Goal: Information Seeking & Learning: Learn about a topic

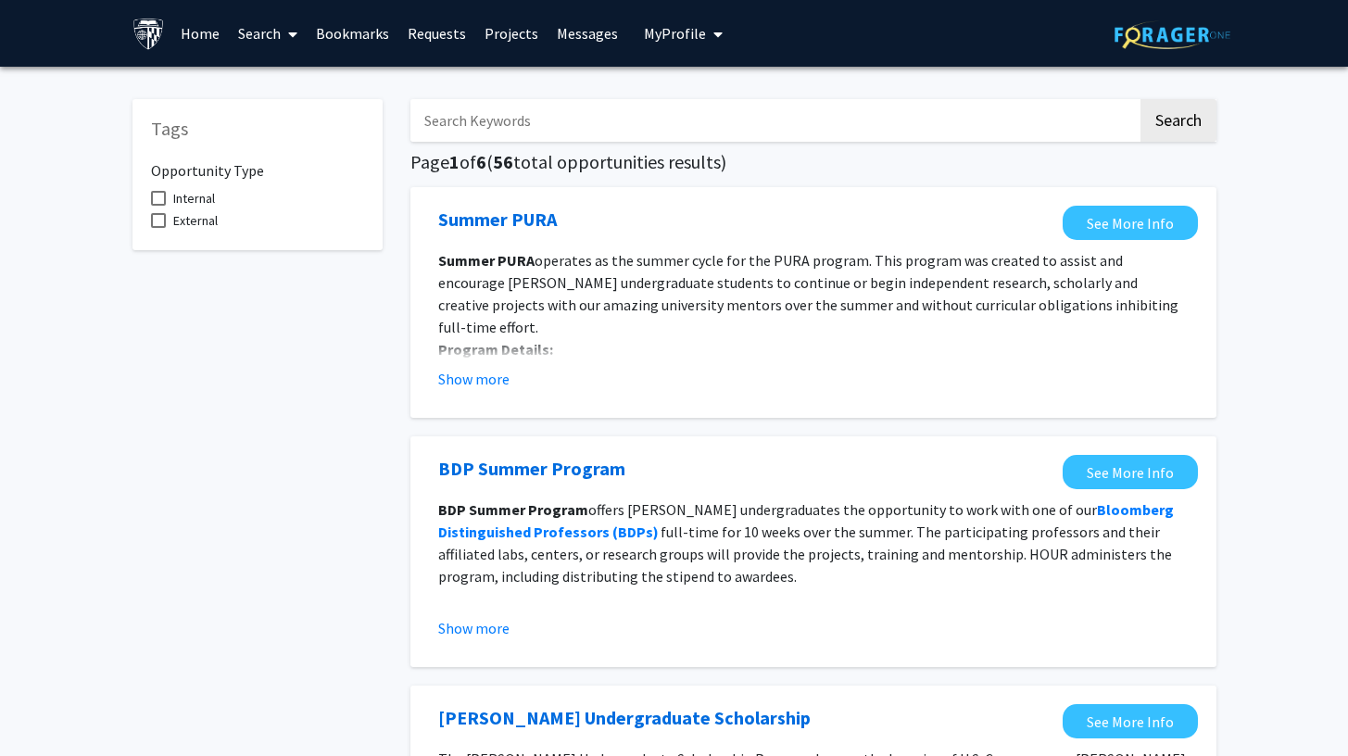
click at [706, 37] on span "My profile dropdown to access profile and logout" at bounding box center [714, 34] width 17 height 65
click at [739, 140] on link "Account Settings" at bounding box center [740, 143] width 167 height 22
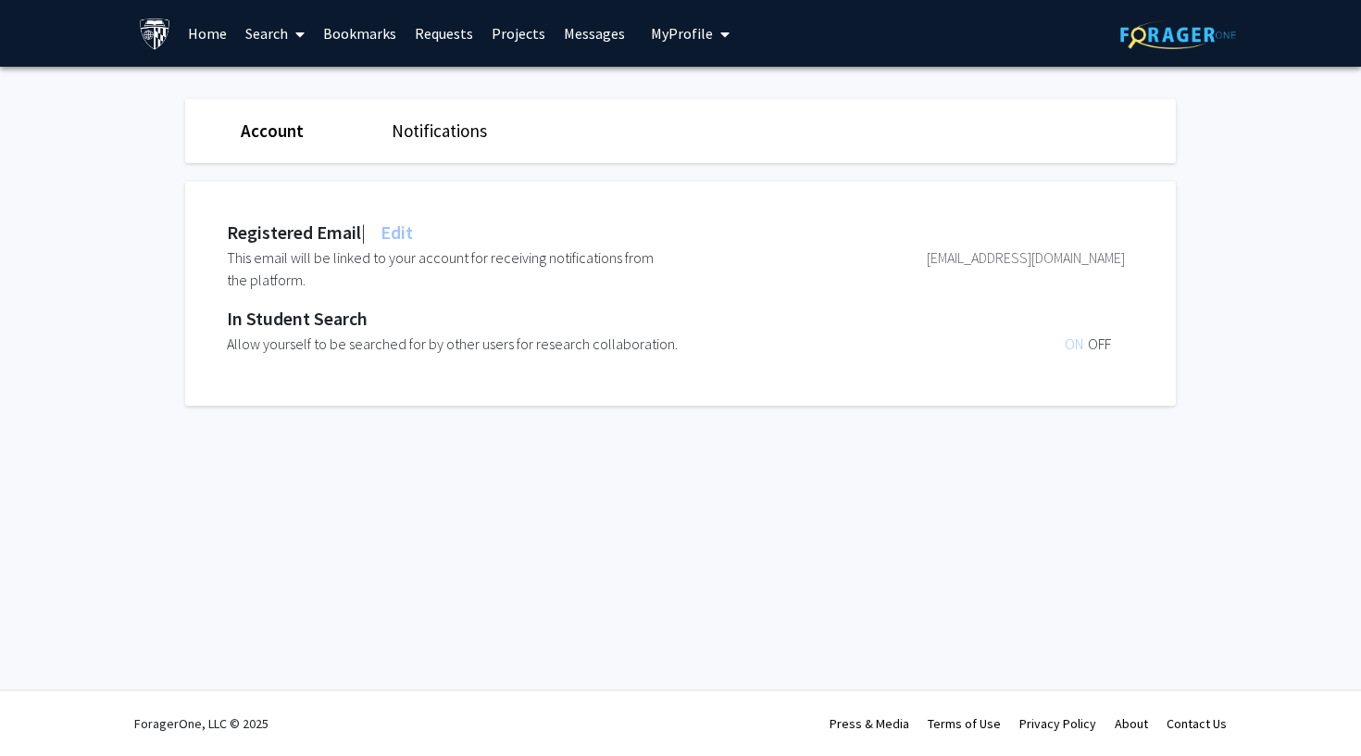
click at [434, 132] on link "Notifications" at bounding box center [439, 130] width 95 height 22
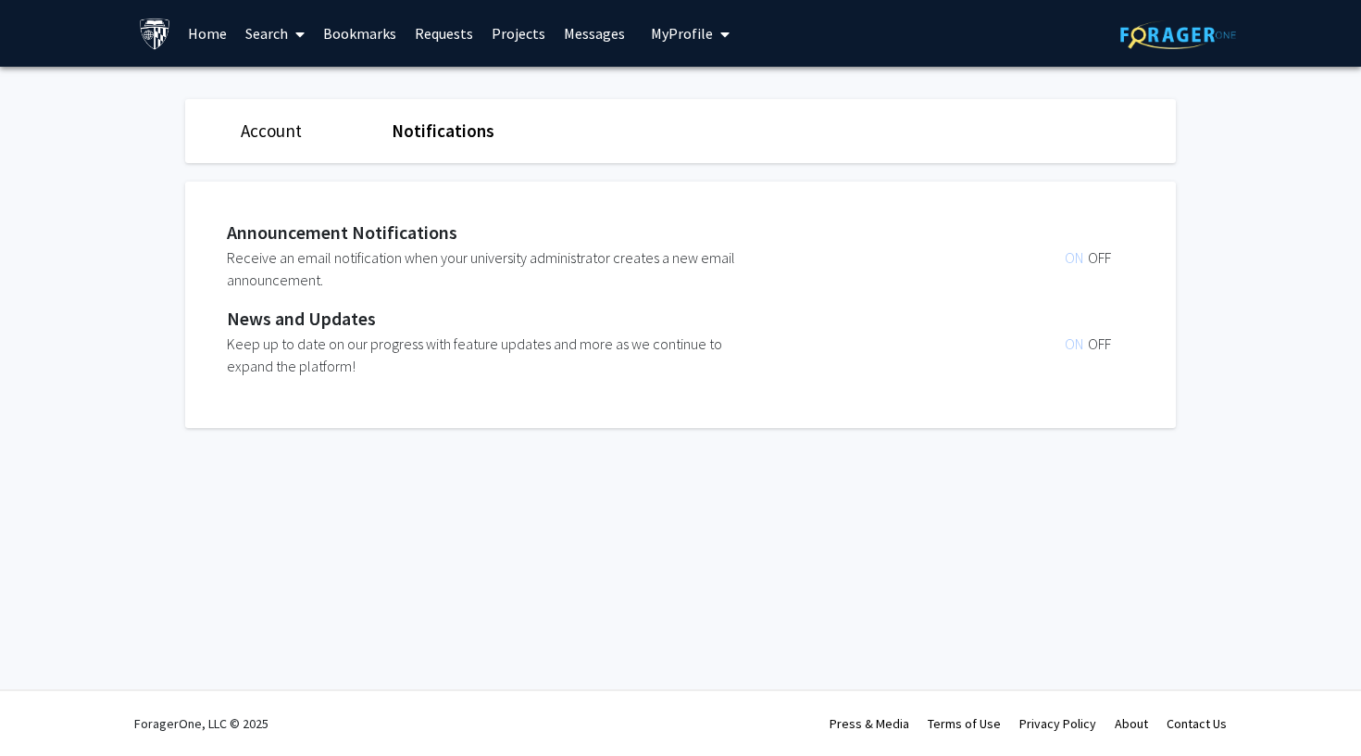
click at [674, 36] on span "My Profile" at bounding box center [682, 33] width 62 height 19
click at [721, 94] on span "[PERSON_NAME]" at bounding box center [766, 86] width 112 height 20
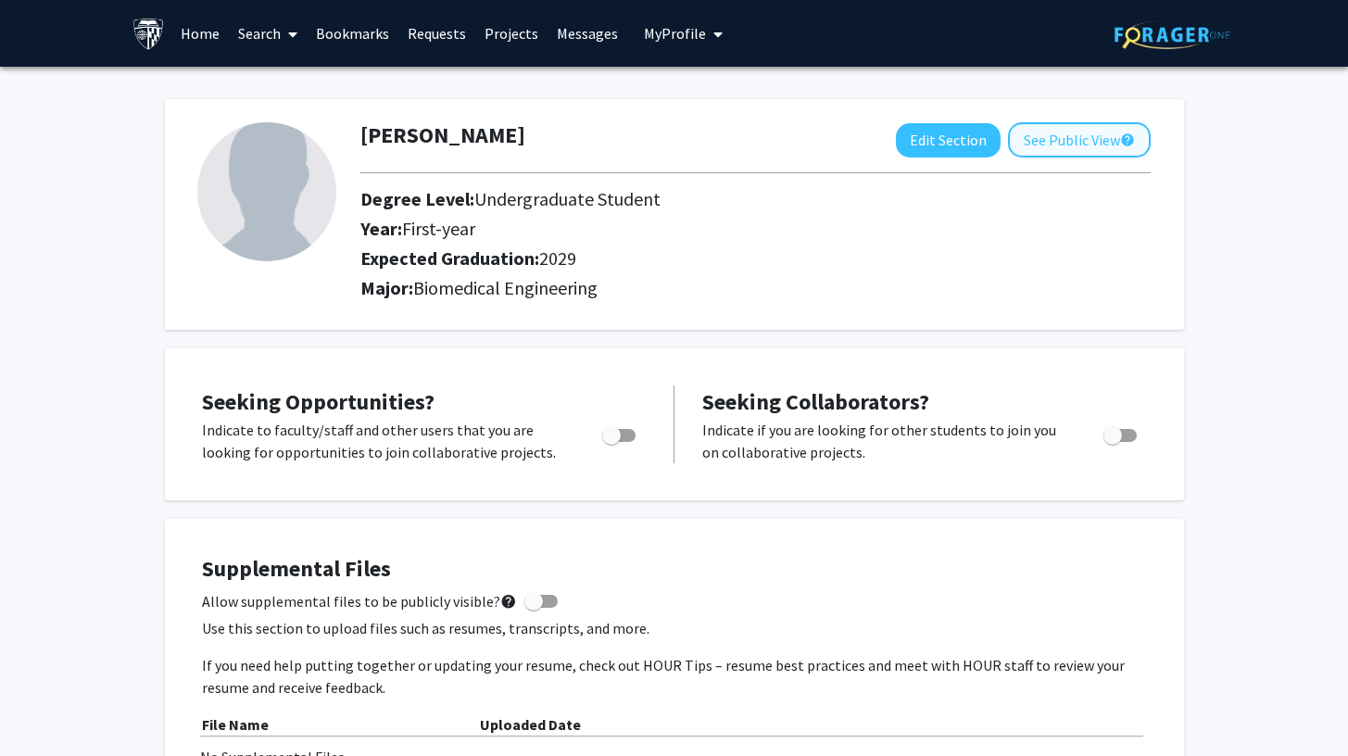
click at [1068, 149] on button "See Public View help" at bounding box center [1079, 139] width 143 height 35
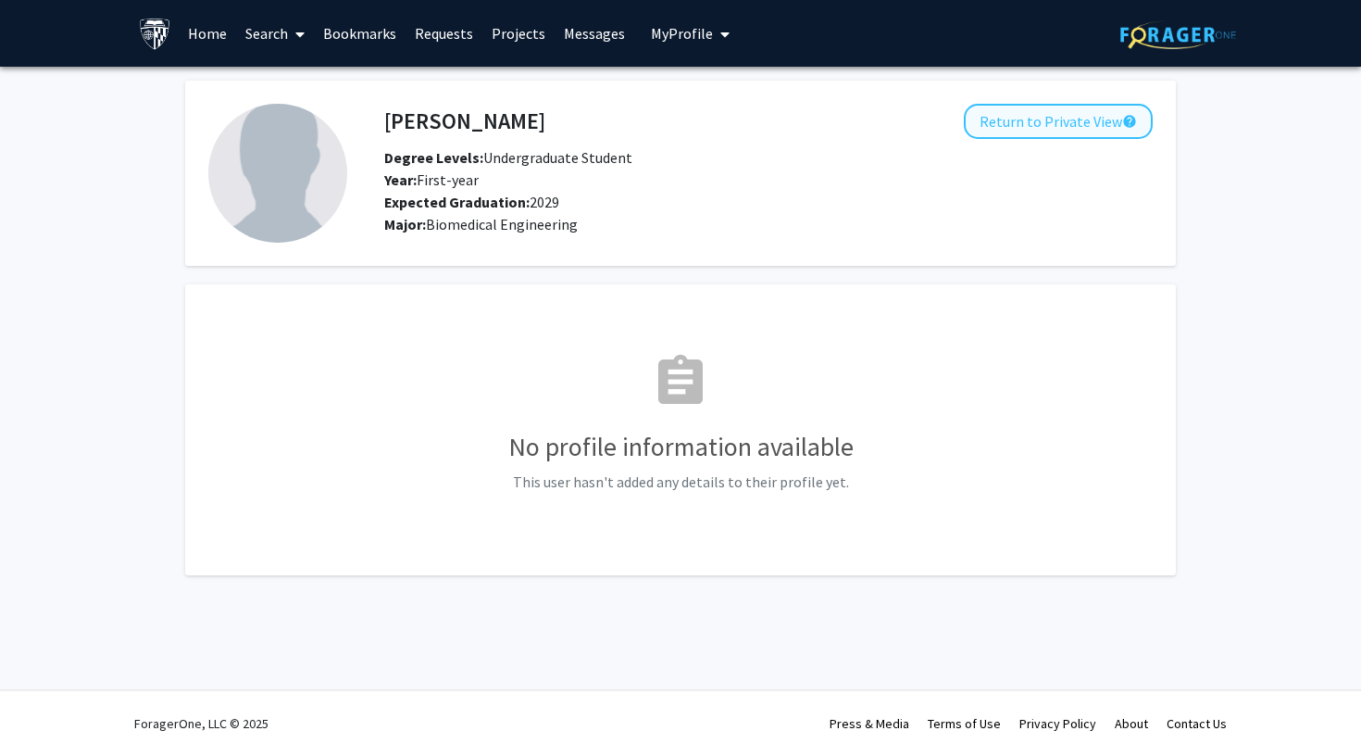
click at [1053, 122] on button "Return to Private View help" at bounding box center [1058, 121] width 189 height 35
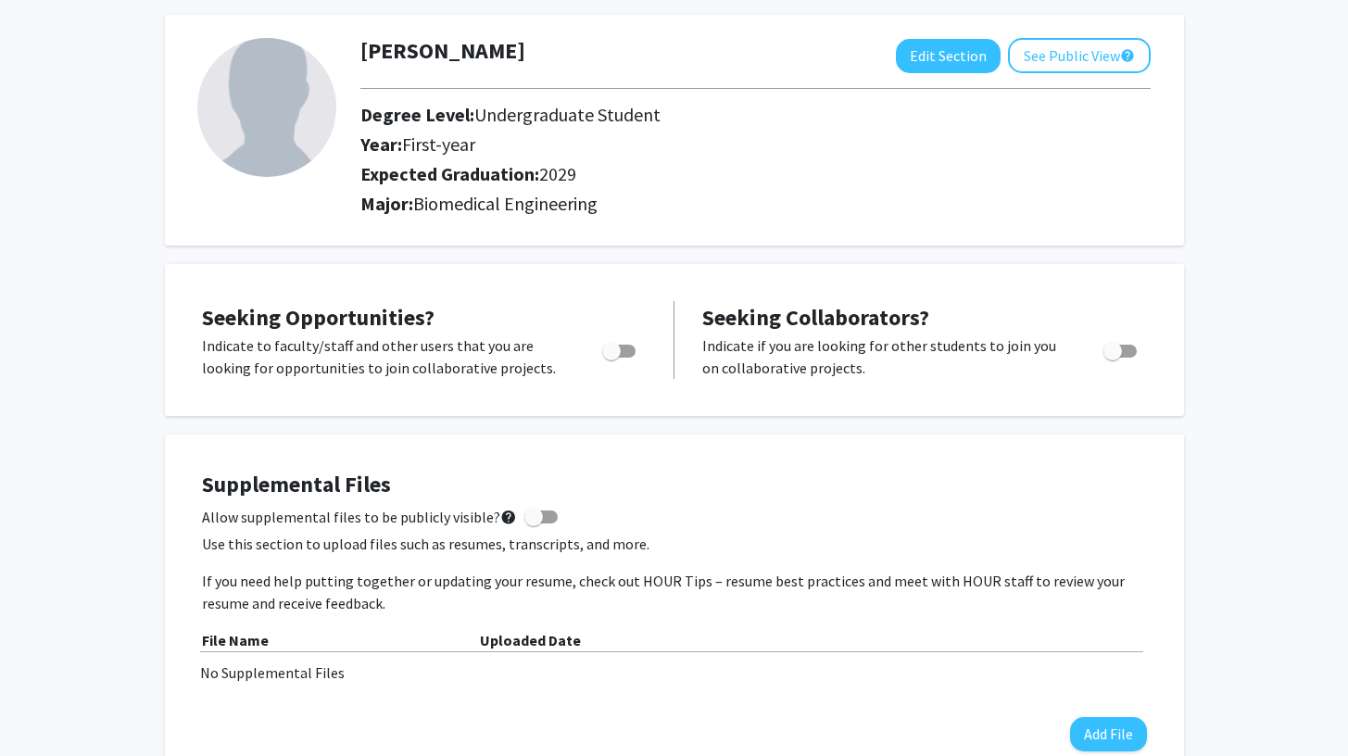
scroll to position [85, 0]
click at [649, 347] on div at bounding box center [620, 355] width 79 height 44
click at [634, 347] on label "Toggle" at bounding box center [615, 350] width 41 height 22
click at [611, 357] on input "Are you actively seeking opportunities?" at bounding box center [610, 357] width 1 height 1
checkbox input "true"
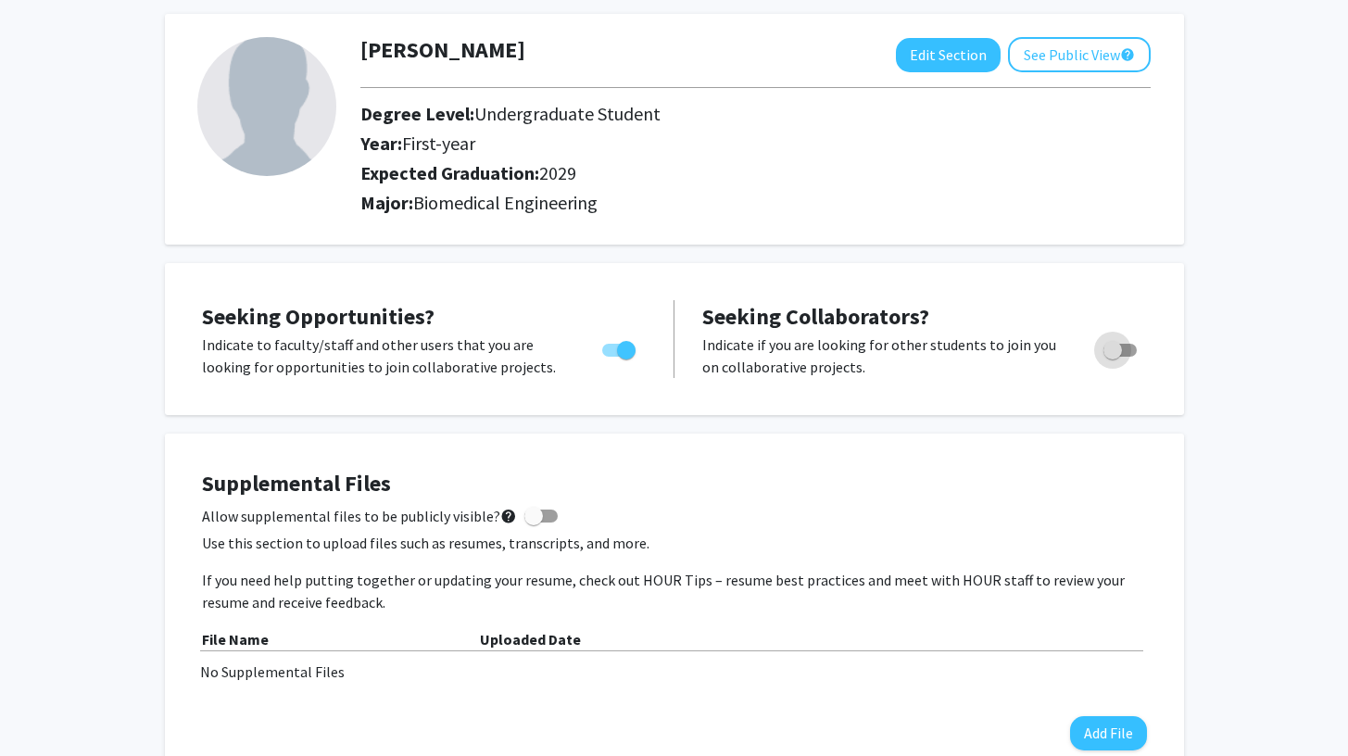
click at [1123, 351] on span "Toggle" at bounding box center [1119, 350] width 33 height 13
click at [1112, 357] on input "Would you like to receive other student requests to work with you?" at bounding box center [1111, 357] width 1 height 1
checkbox input "true"
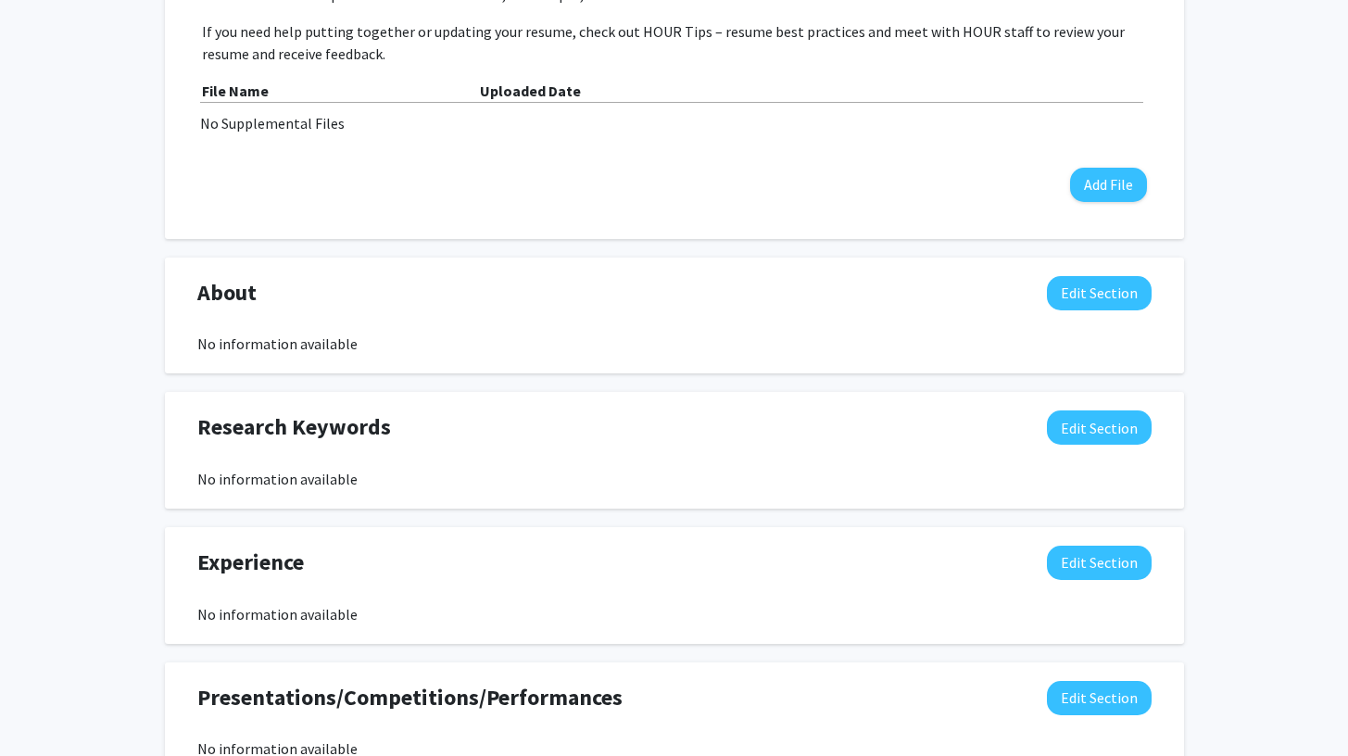
scroll to position [603, 0]
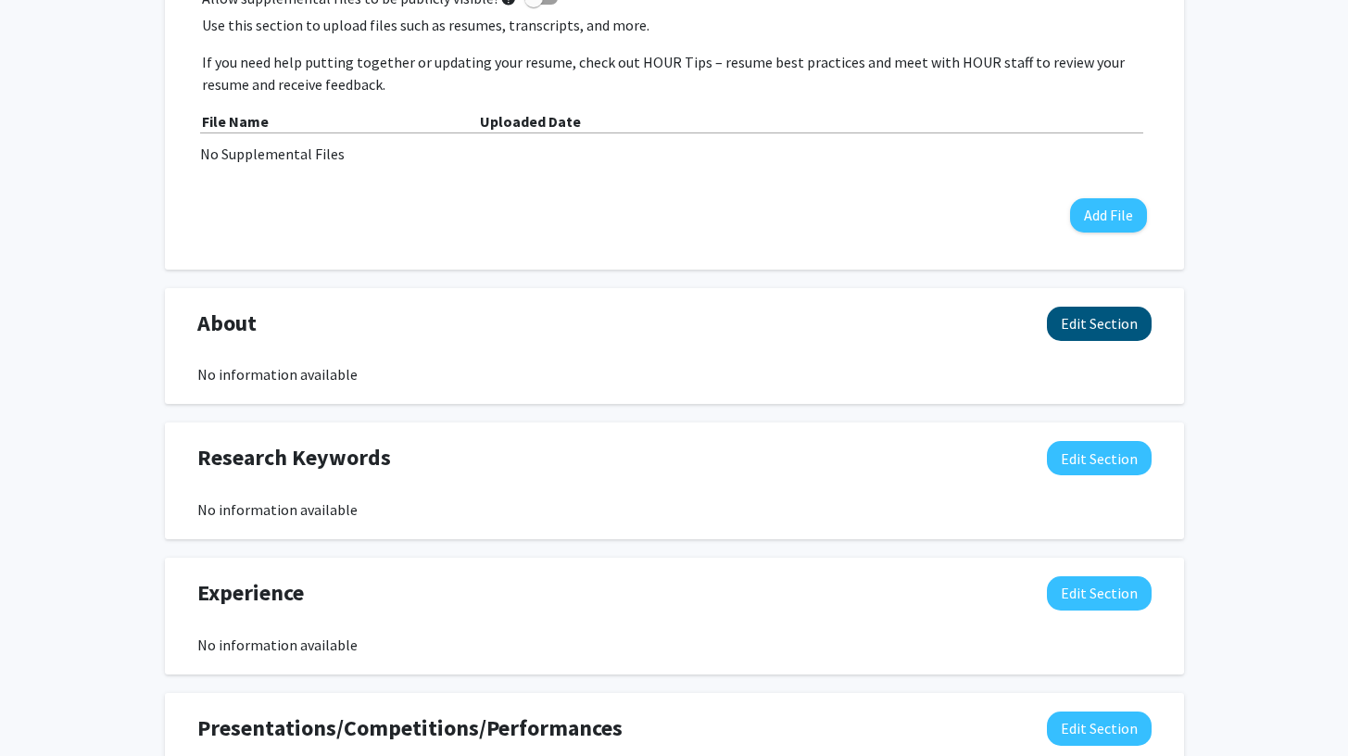
click at [1106, 330] on button "Edit Section" at bounding box center [1099, 324] width 105 height 34
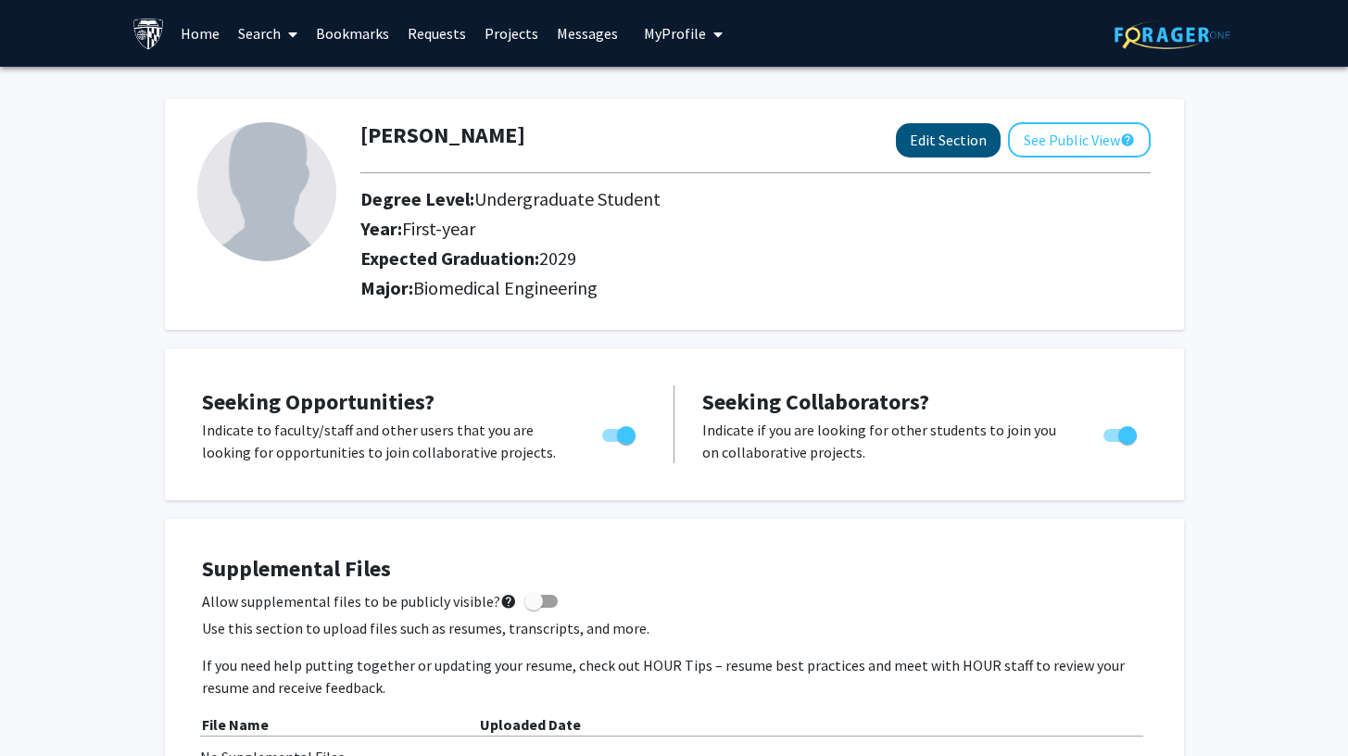
scroll to position [0, 0]
click at [1029, 141] on button "See Public View help" at bounding box center [1079, 139] width 143 height 35
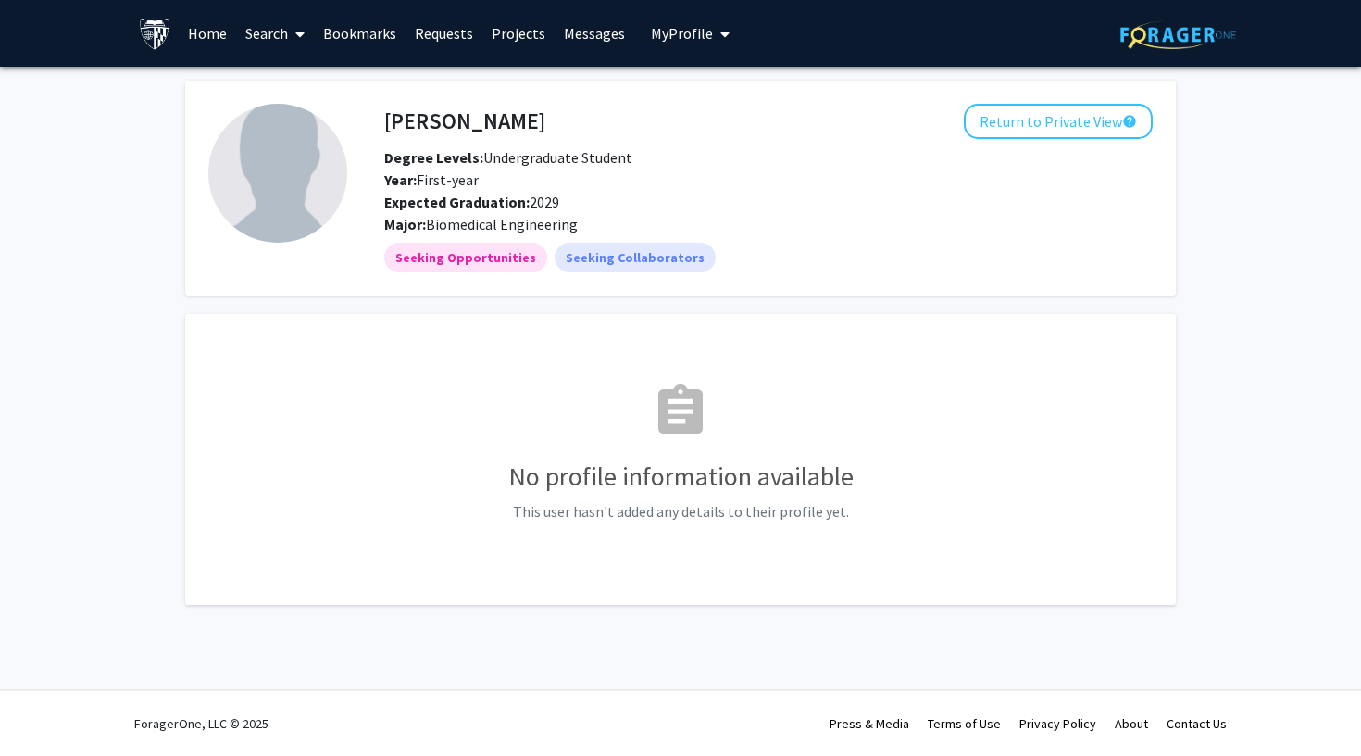
click at [154, 30] on img at bounding box center [155, 34] width 32 height 32
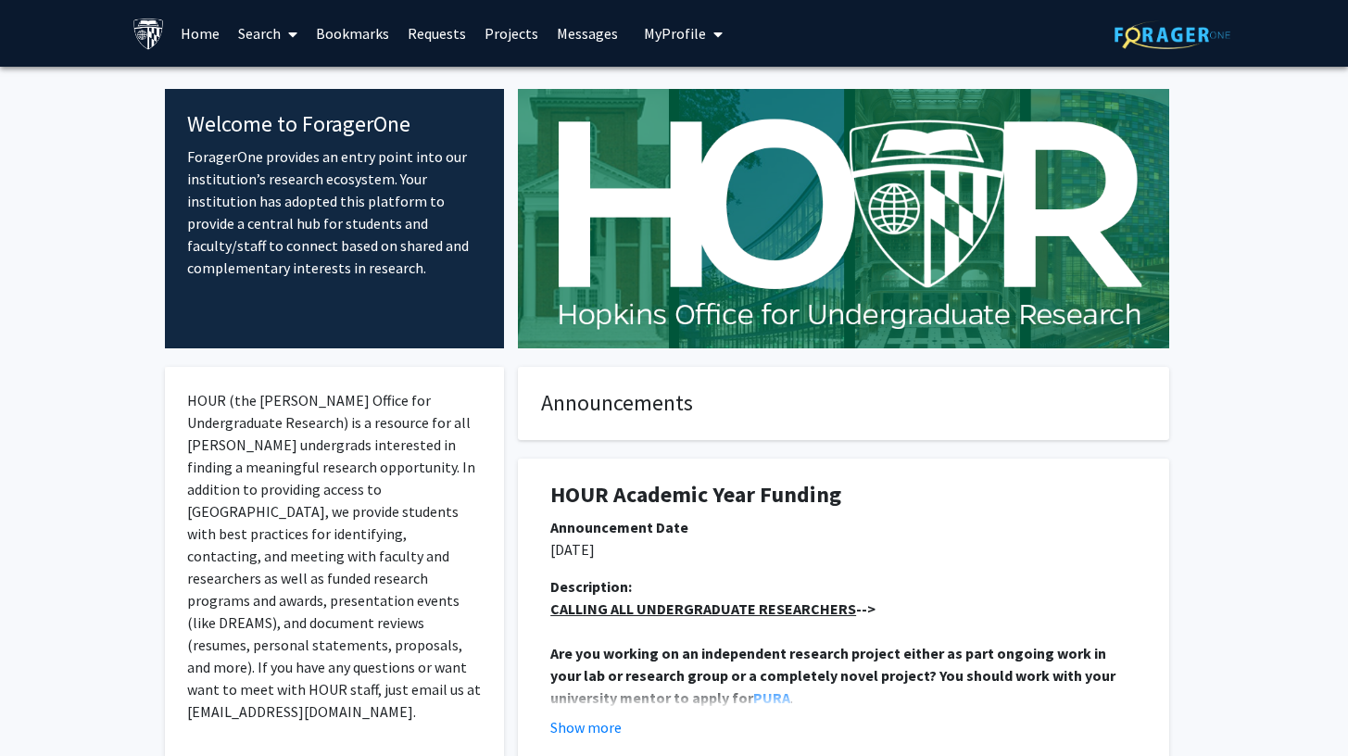
click at [283, 31] on span at bounding box center [289, 34] width 17 height 65
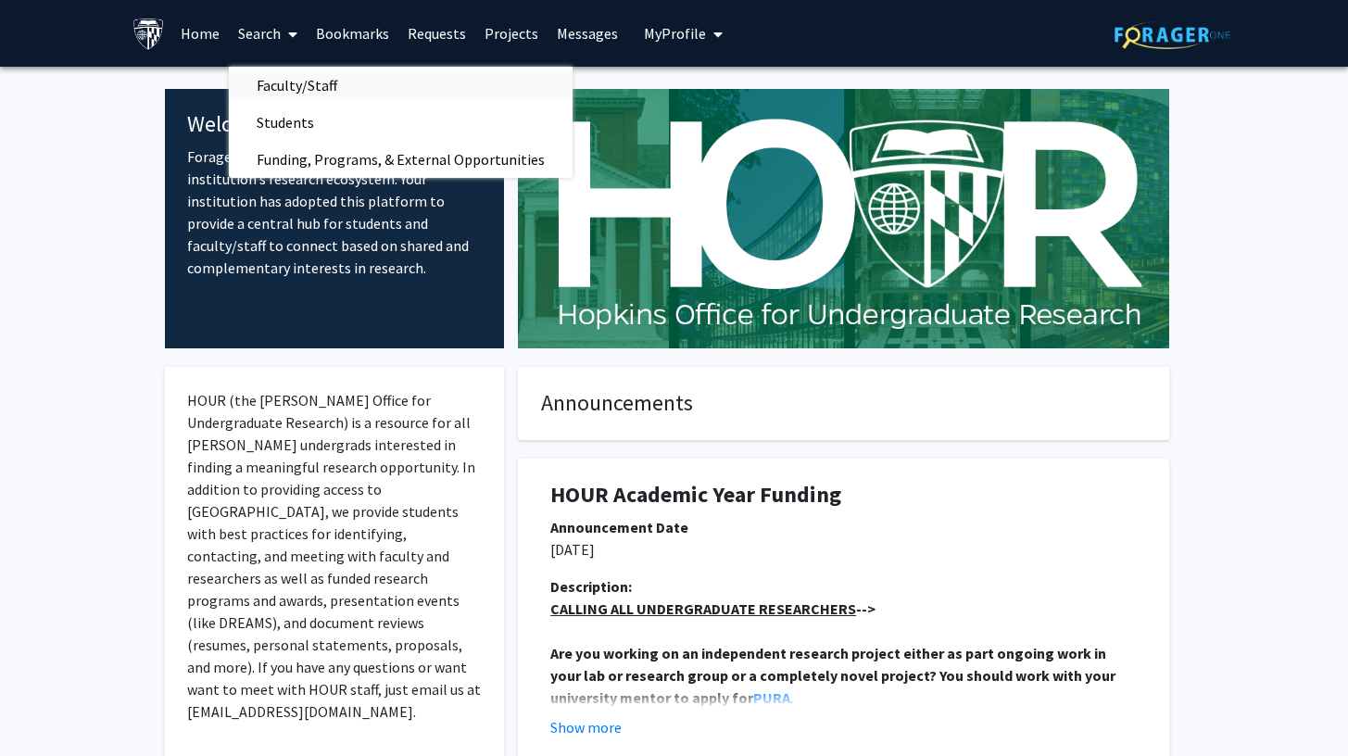
click at [288, 94] on span "Faculty/Staff" at bounding box center [297, 85] width 136 height 37
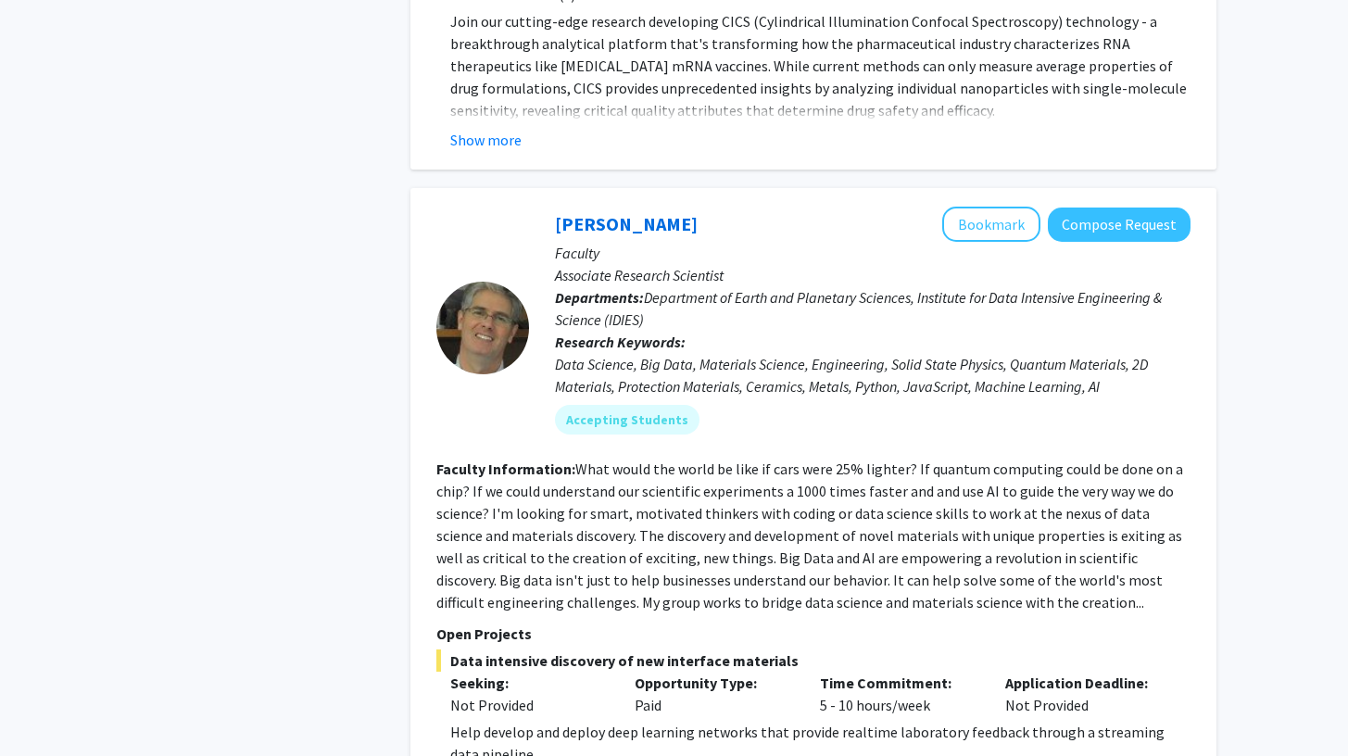
scroll to position [1106, 0]
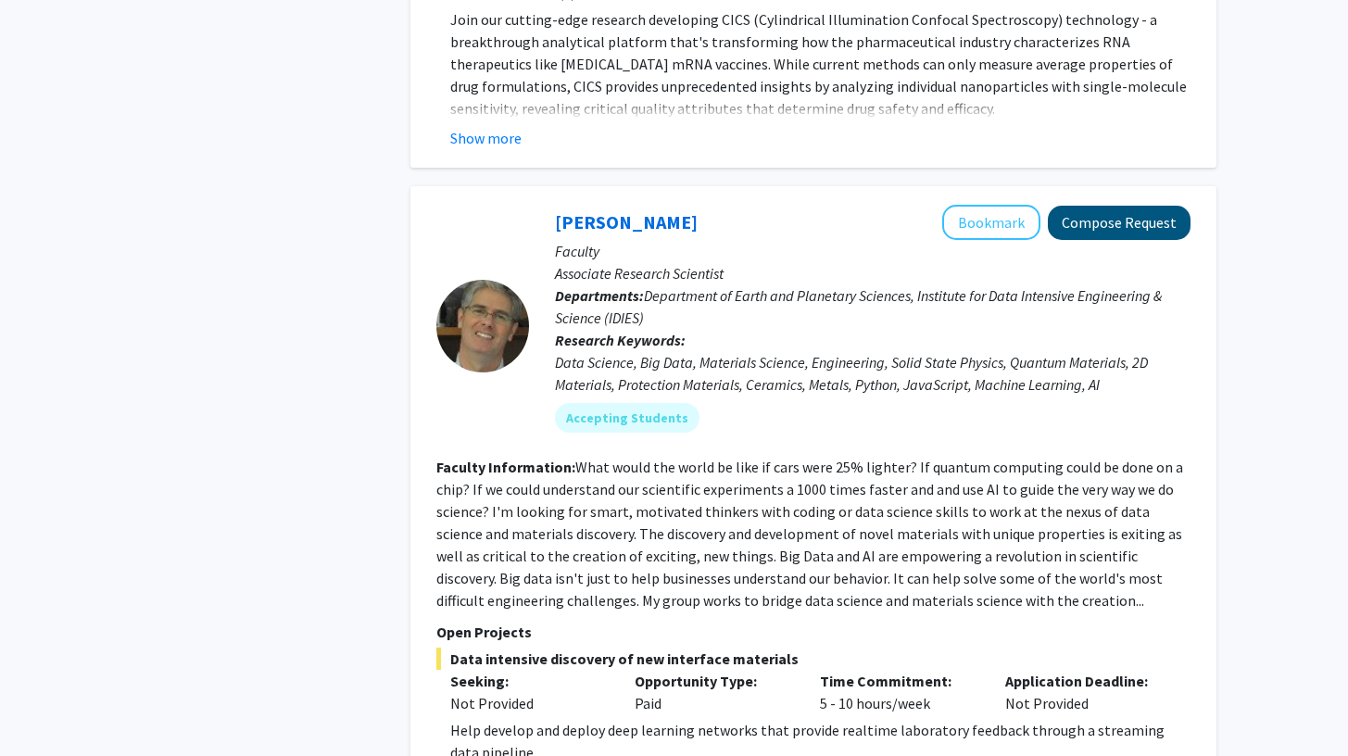
click at [1161, 225] on button "Compose Request" at bounding box center [1118, 223] width 143 height 34
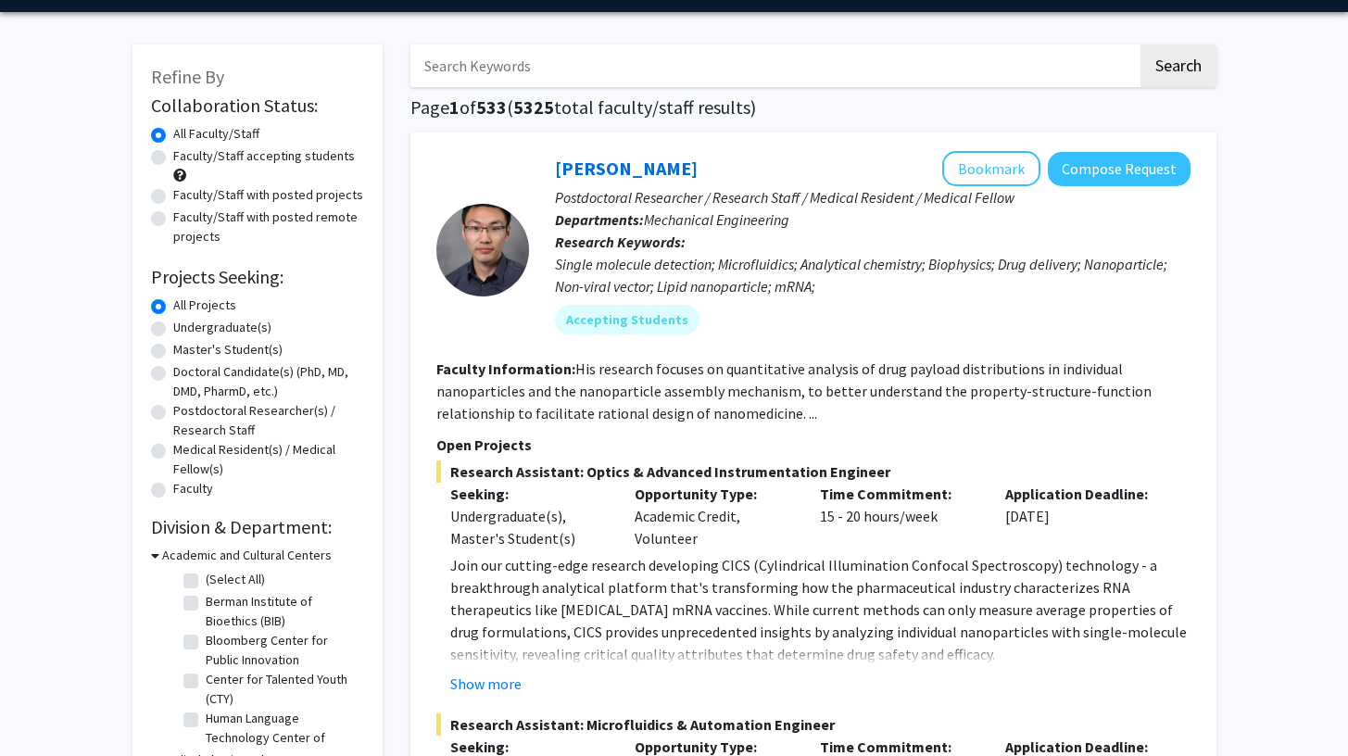
scroll to position [56, 0]
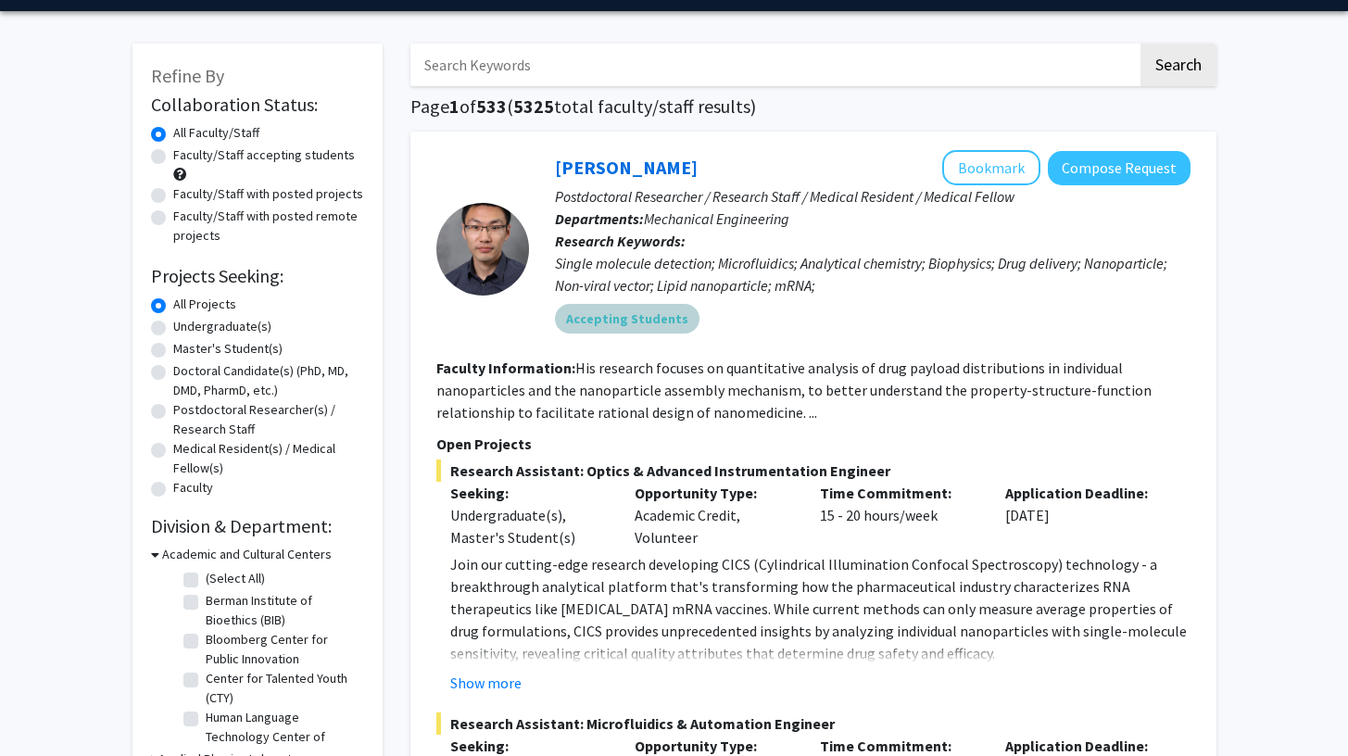
click at [647, 317] on mat-chip "Accepting Students" at bounding box center [627, 319] width 144 height 30
click at [659, 270] on div "Single molecule detection; Microfluidics; Analytical chemistry; Biophysics; Dru…" at bounding box center [872, 274] width 635 height 44
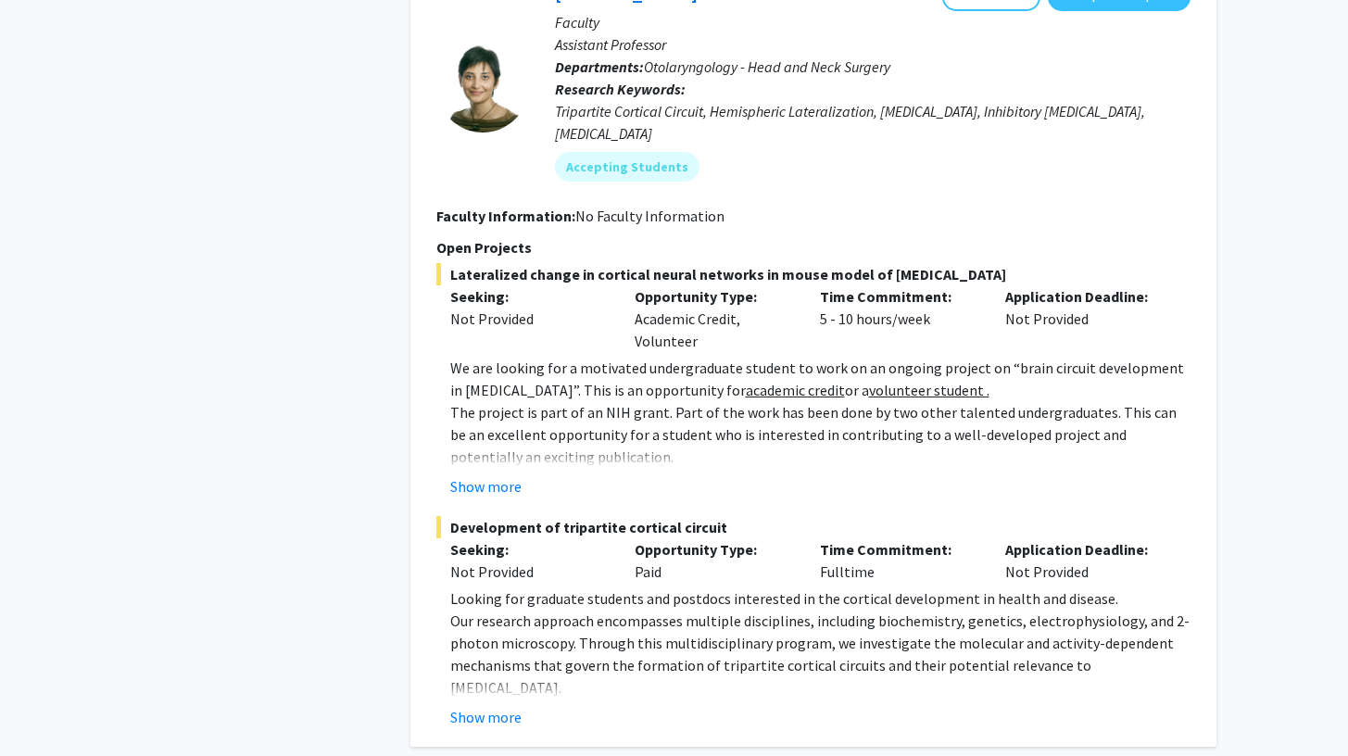
scroll to position [2377, 0]
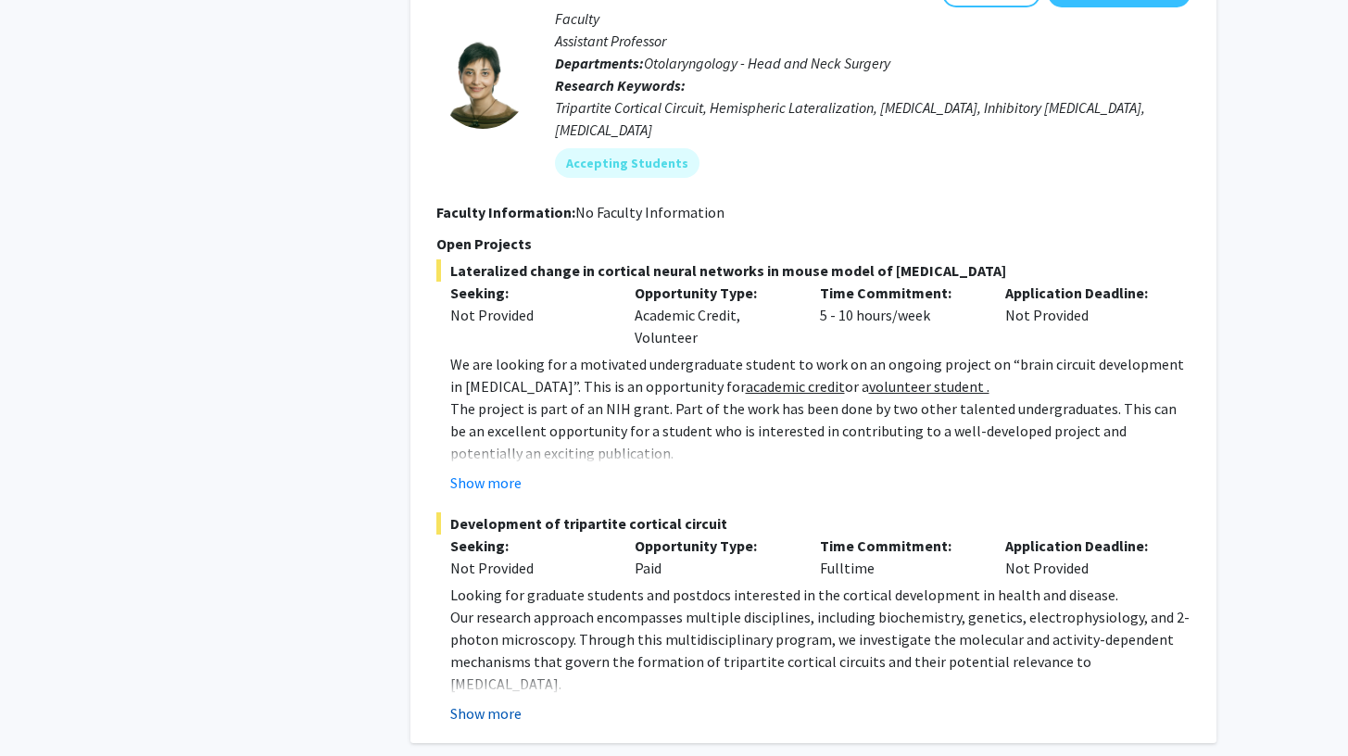
click at [496, 702] on button "Show more" at bounding box center [485, 713] width 71 height 22
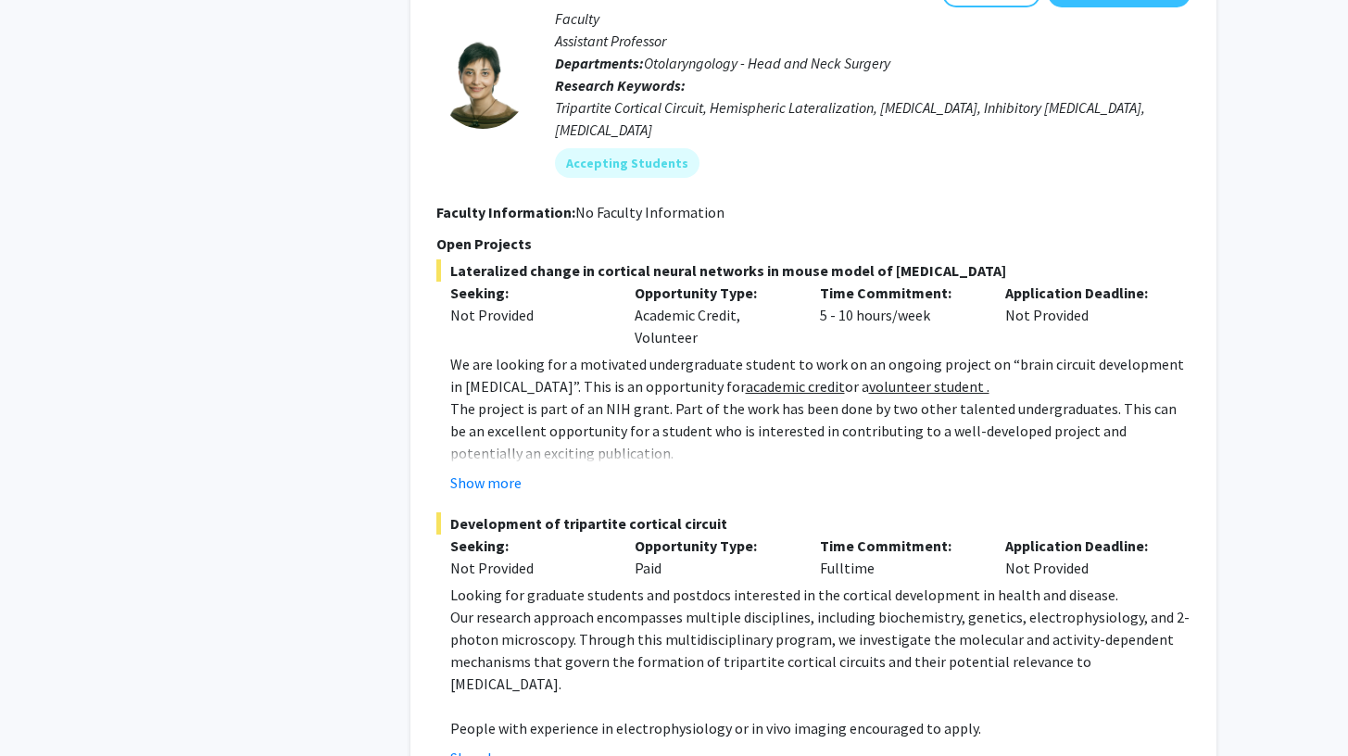
scroll to position [2401, 0]
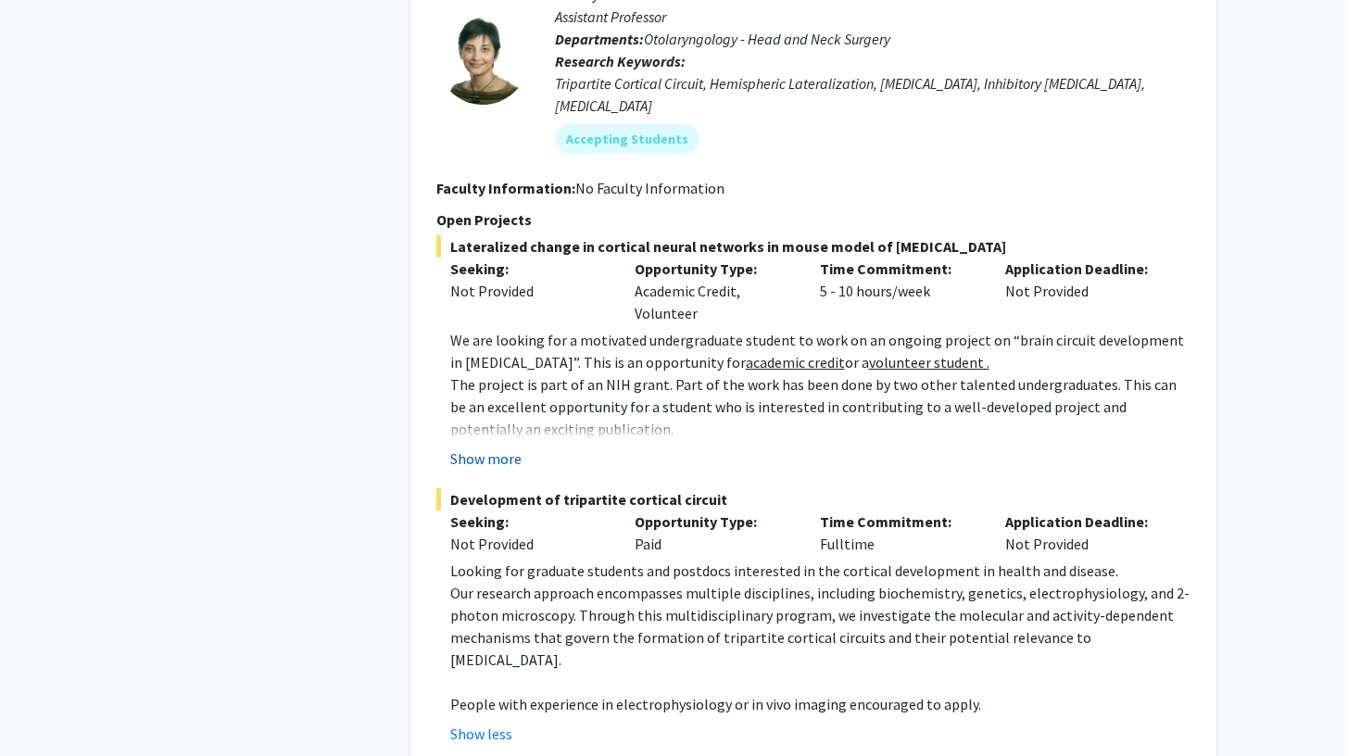
click at [469, 447] on button "Show more" at bounding box center [485, 458] width 71 height 22
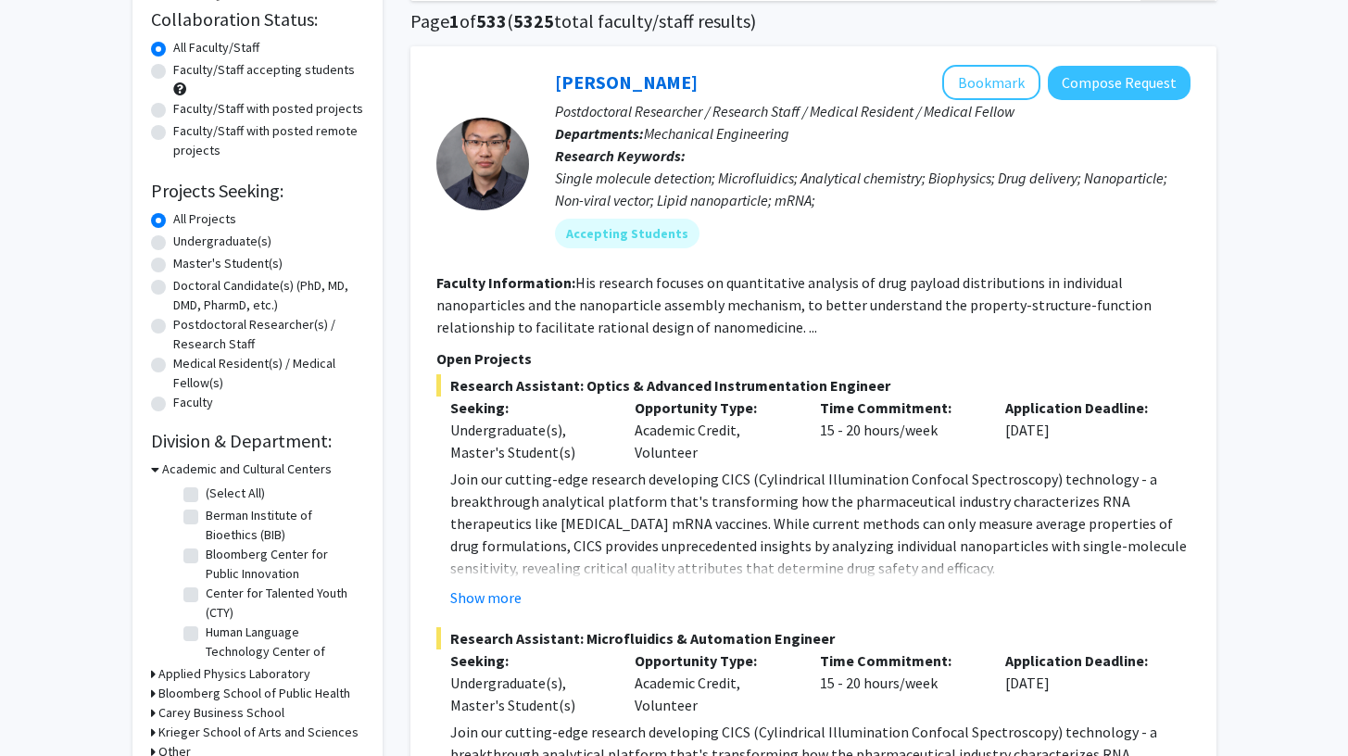
scroll to position [185, 0]
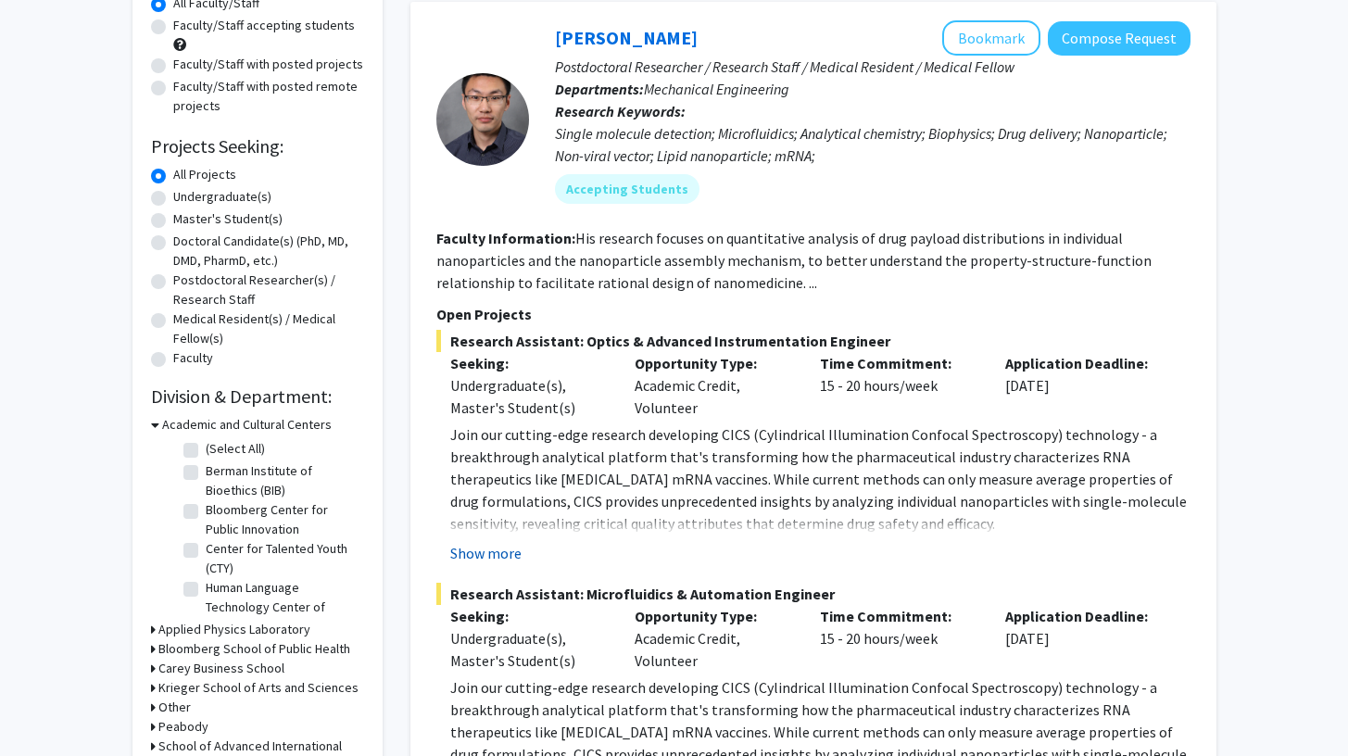
click at [498, 554] on button "Show more" at bounding box center [485, 553] width 71 height 22
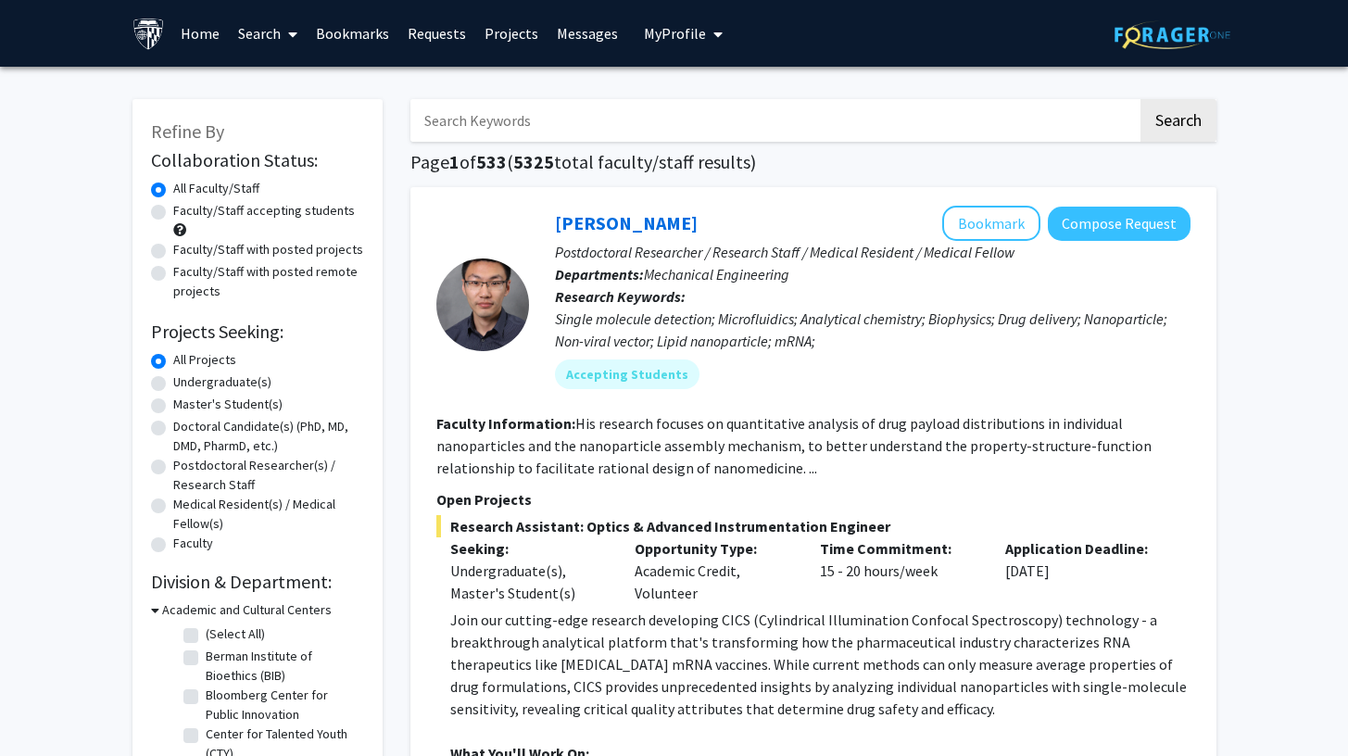
scroll to position [0, 0]
click at [226, 389] on label "Undergraduate(s)" at bounding box center [222, 381] width 98 height 19
click at [185, 384] on input "Undergraduate(s)" at bounding box center [179, 378] width 12 height 12
radio input "true"
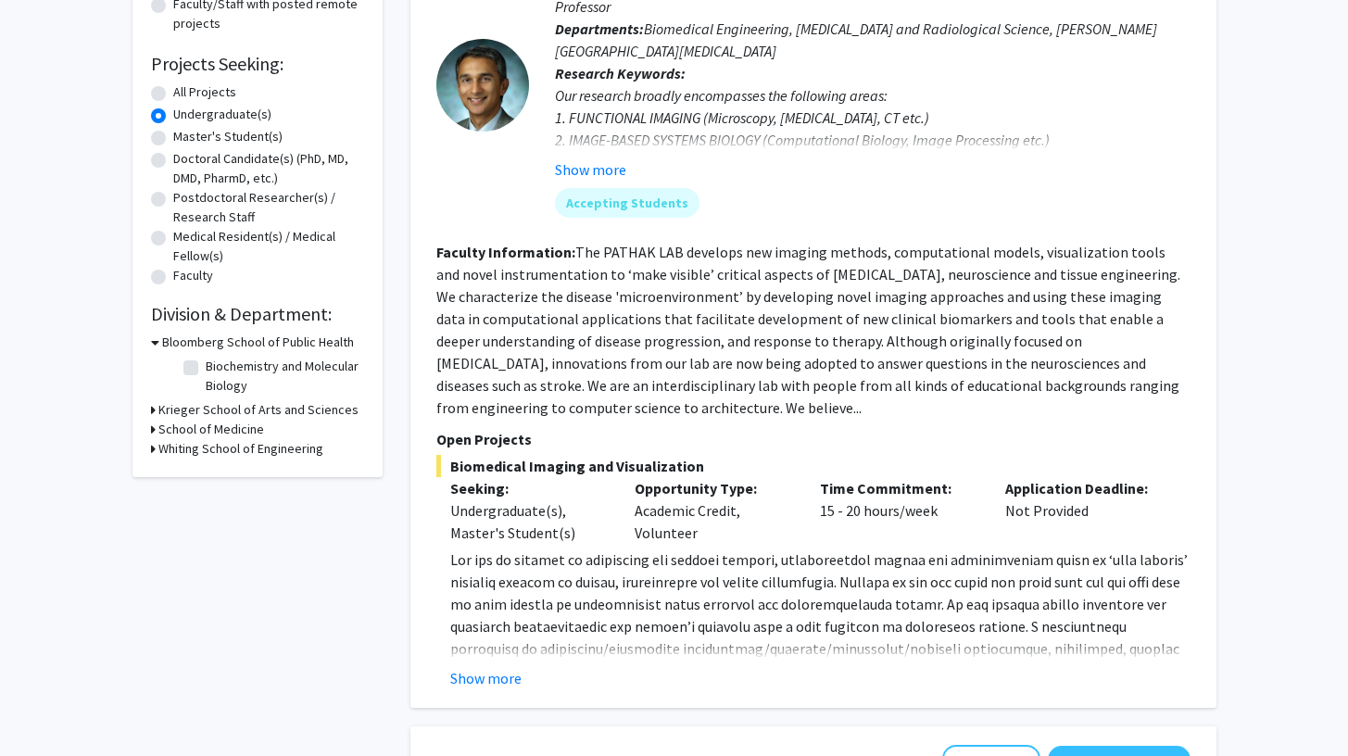
scroll to position [271, 0]
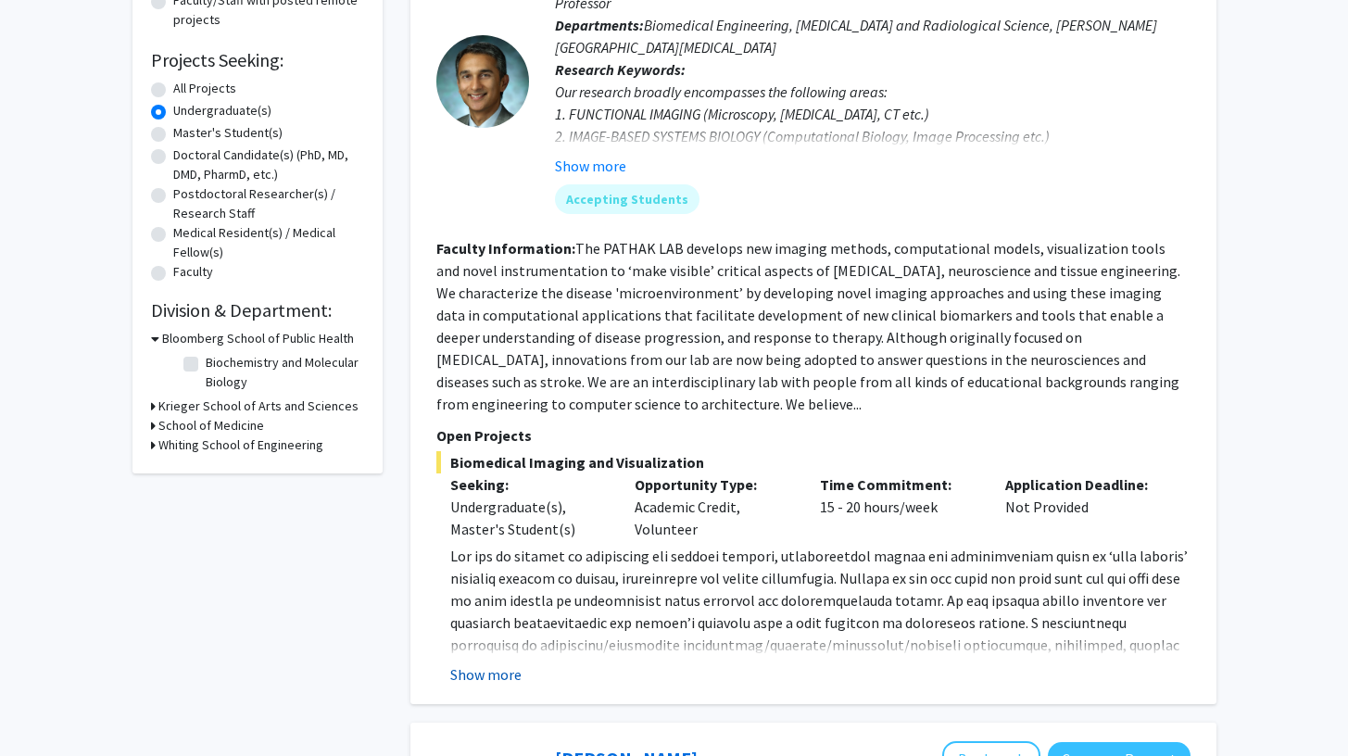
click at [500, 682] on button "Show more" at bounding box center [485, 674] width 71 height 22
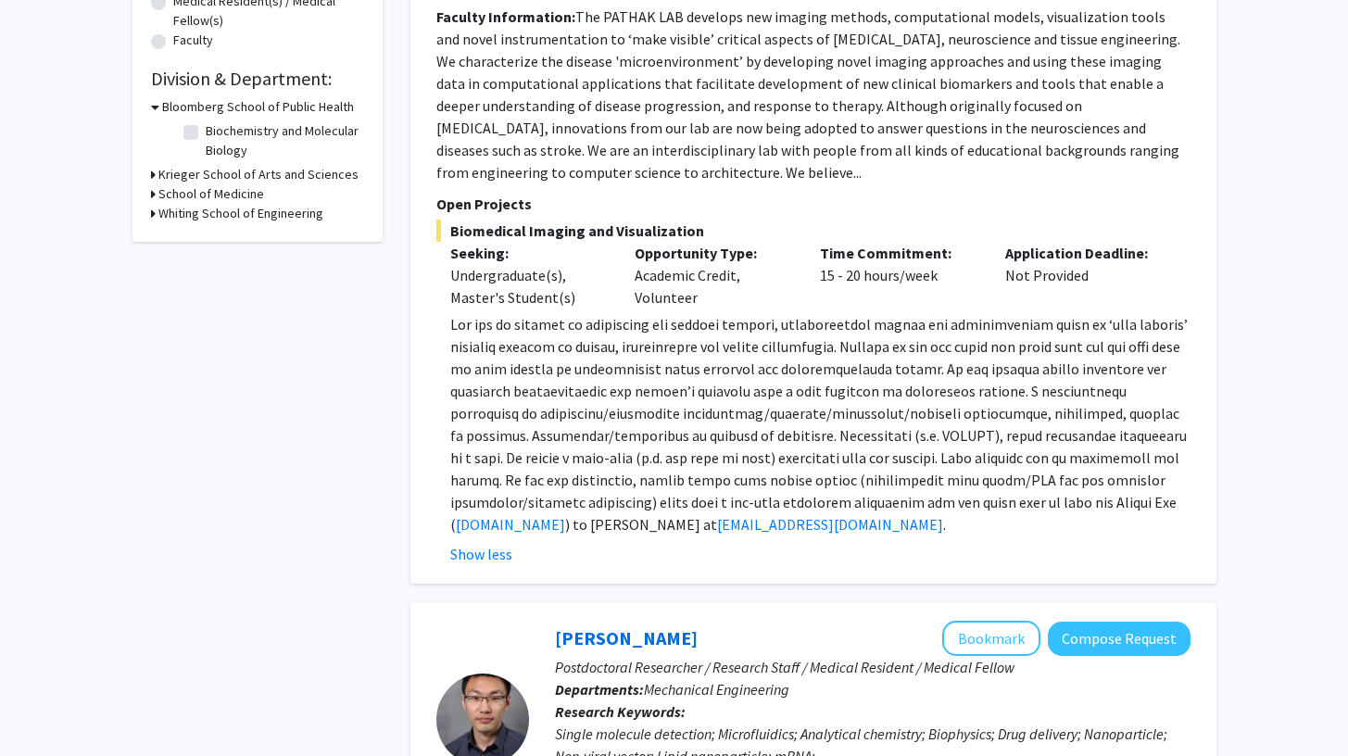
scroll to position [508, 0]
